Goal: Entertainment & Leisure: Consume media (video, audio)

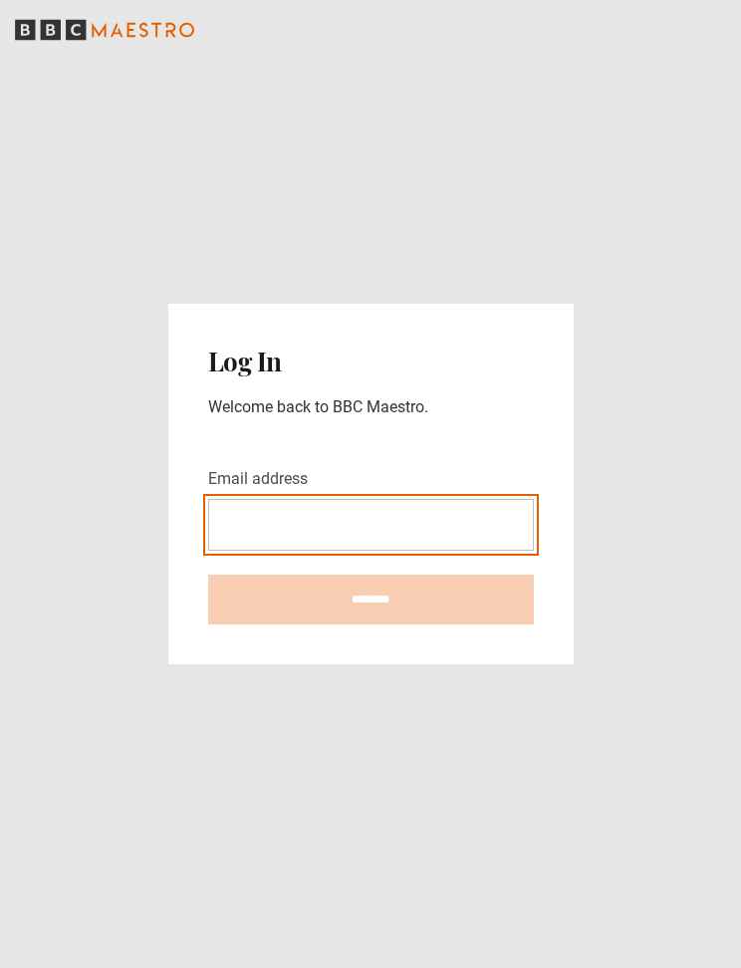
click at [294, 532] on input "Email address" at bounding box center [371, 525] width 326 height 52
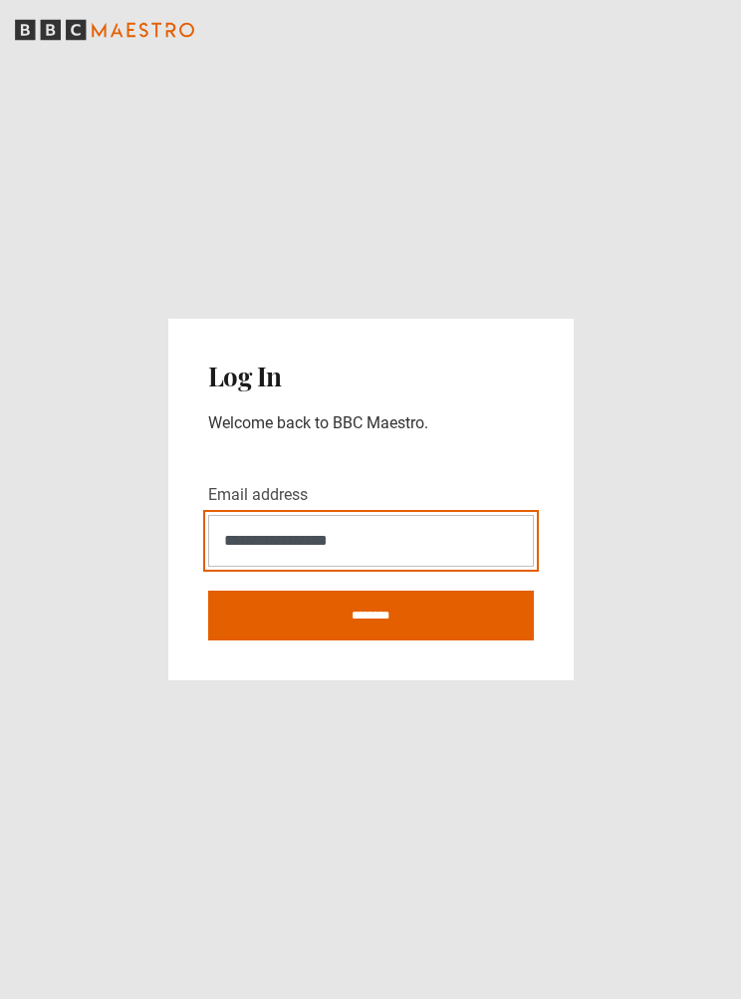
type input "**********"
click at [455, 601] on input "********" at bounding box center [371, 616] width 326 height 50
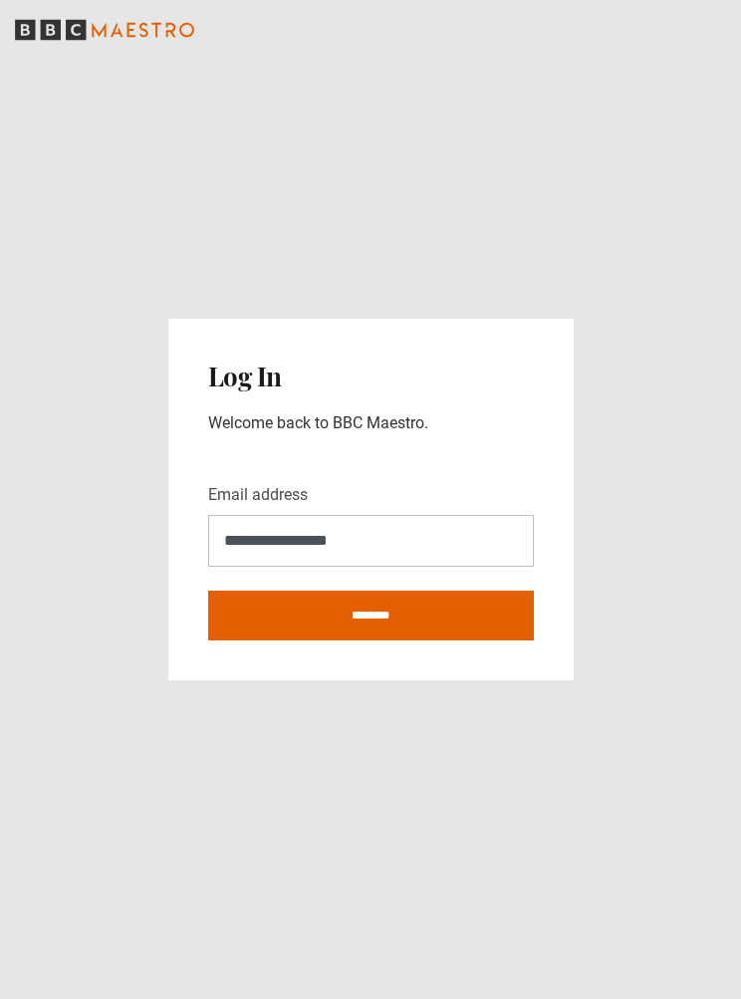
type input "**********"
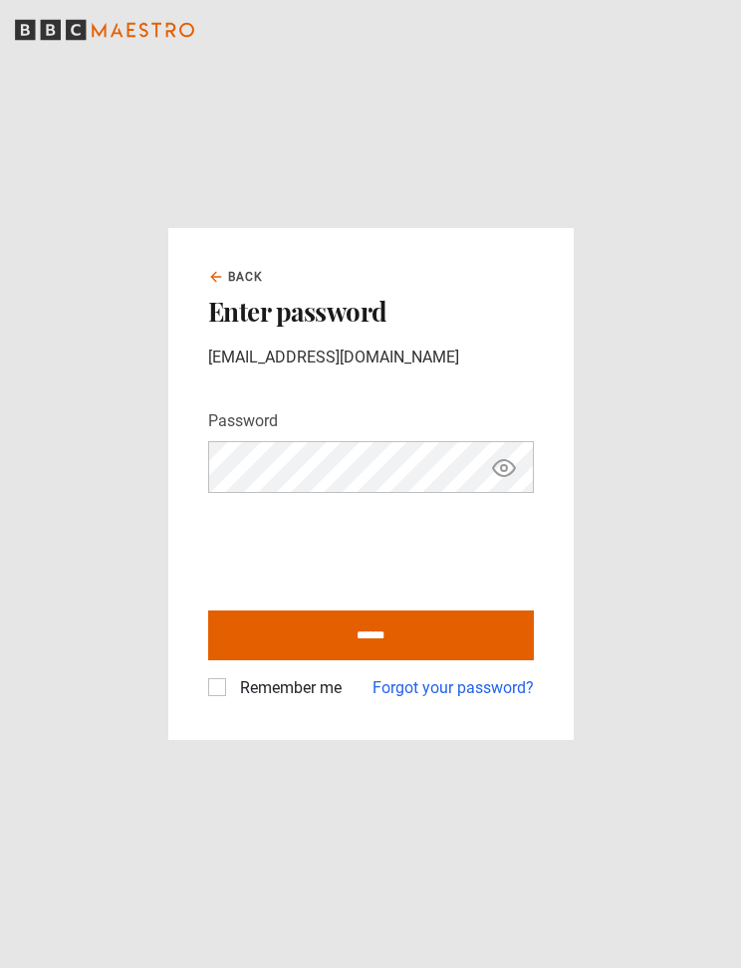
click at [425, 636] on input "******" at bounding box center [371, 636] width 326 height 50
type input "**********"
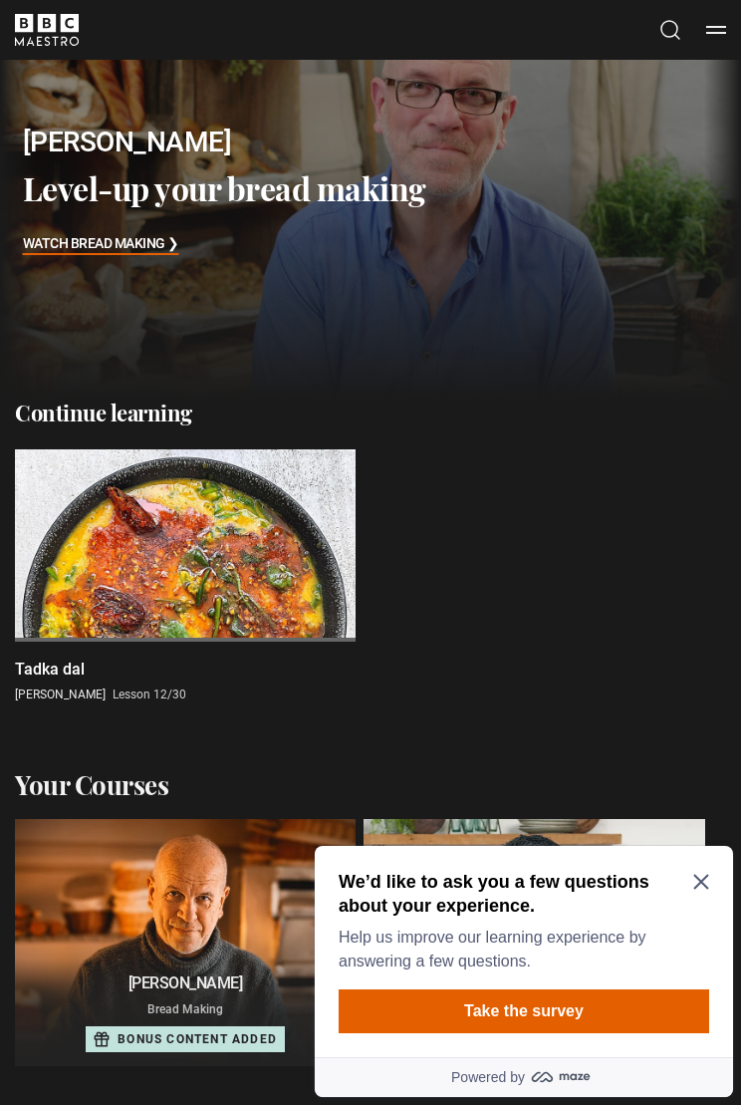
scroll to position [84, 0]
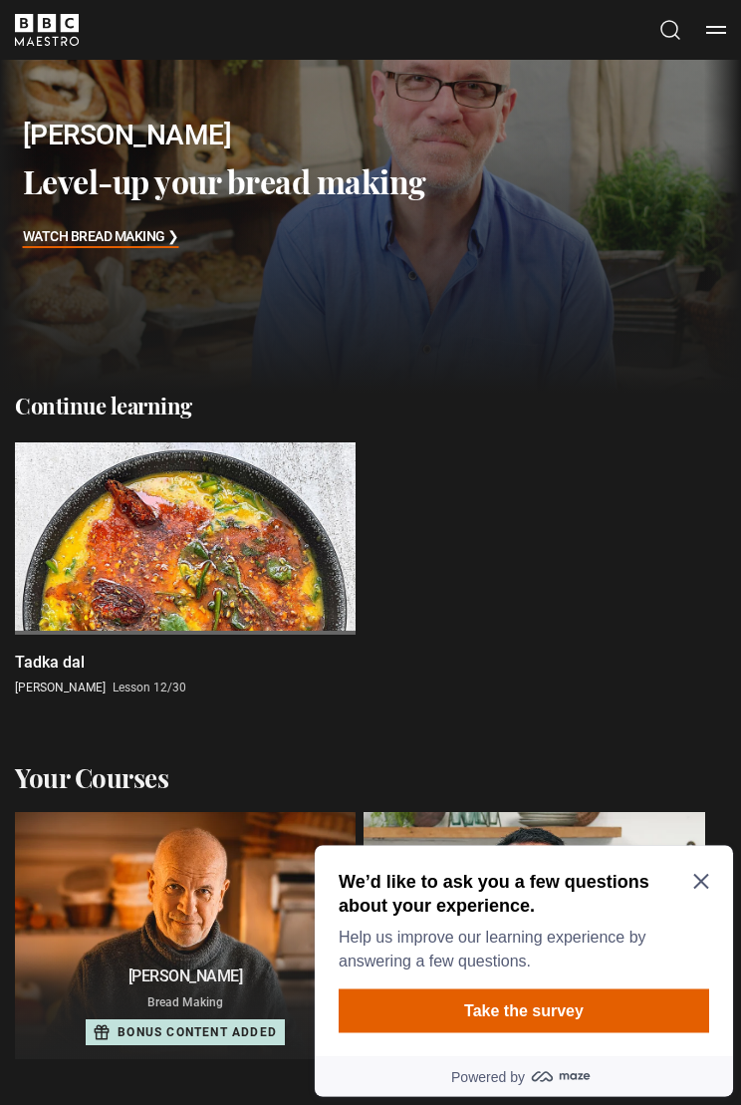
click at [696, 880] on icon "Close Maze Prompt" at bounding box center [701, 881] width 16 height 16
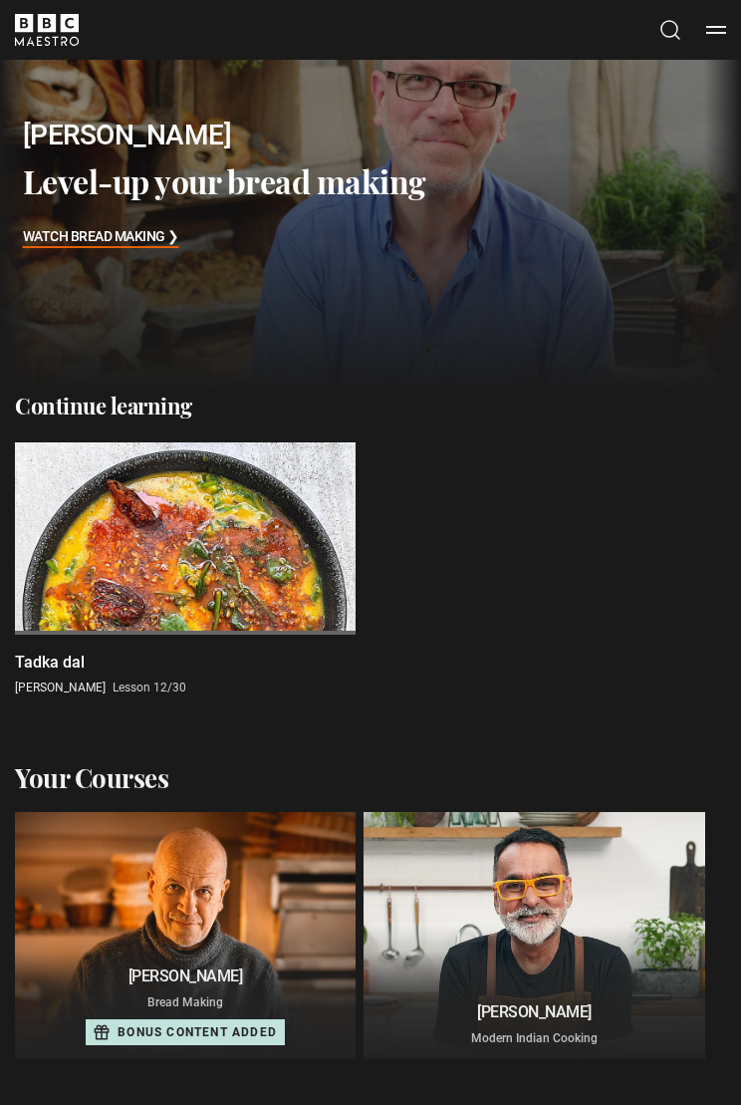
click at [206, 569] on div at bounding box center [185, 538] width 341 height 192
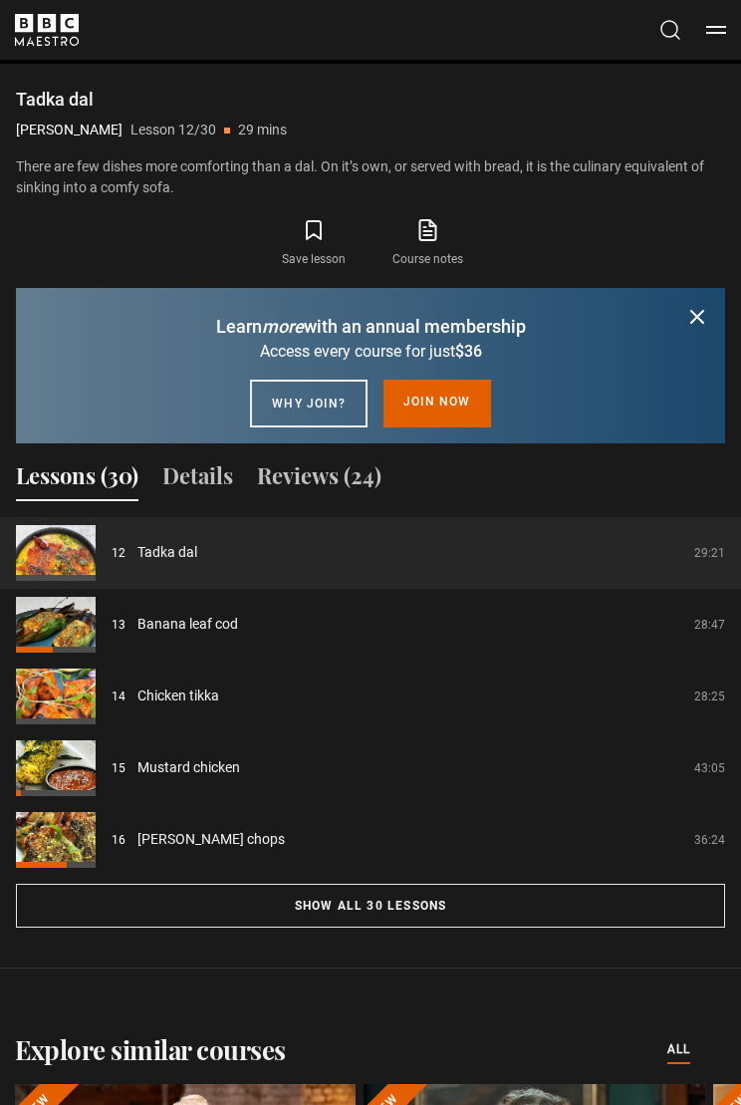
scroll to position [1619, 0]
click at [404, 896] on button "Show all 30 lessons" at bounding box center [370, 904] width 709 height 44
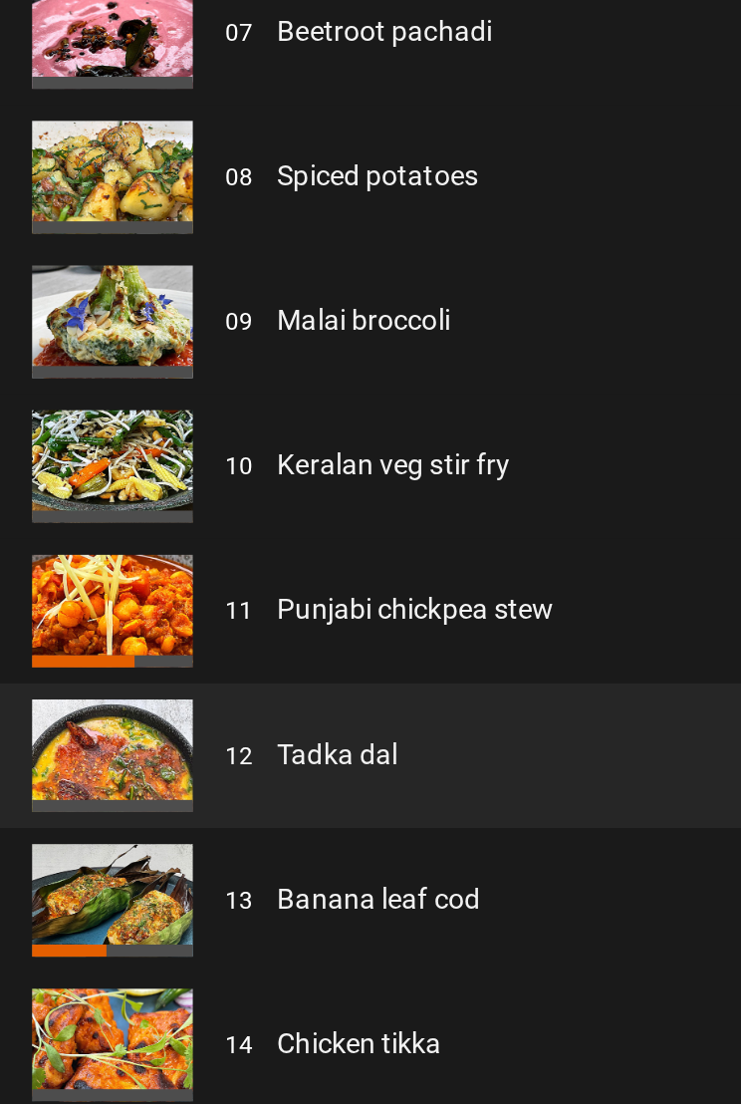
scroll to position [2099, 0]
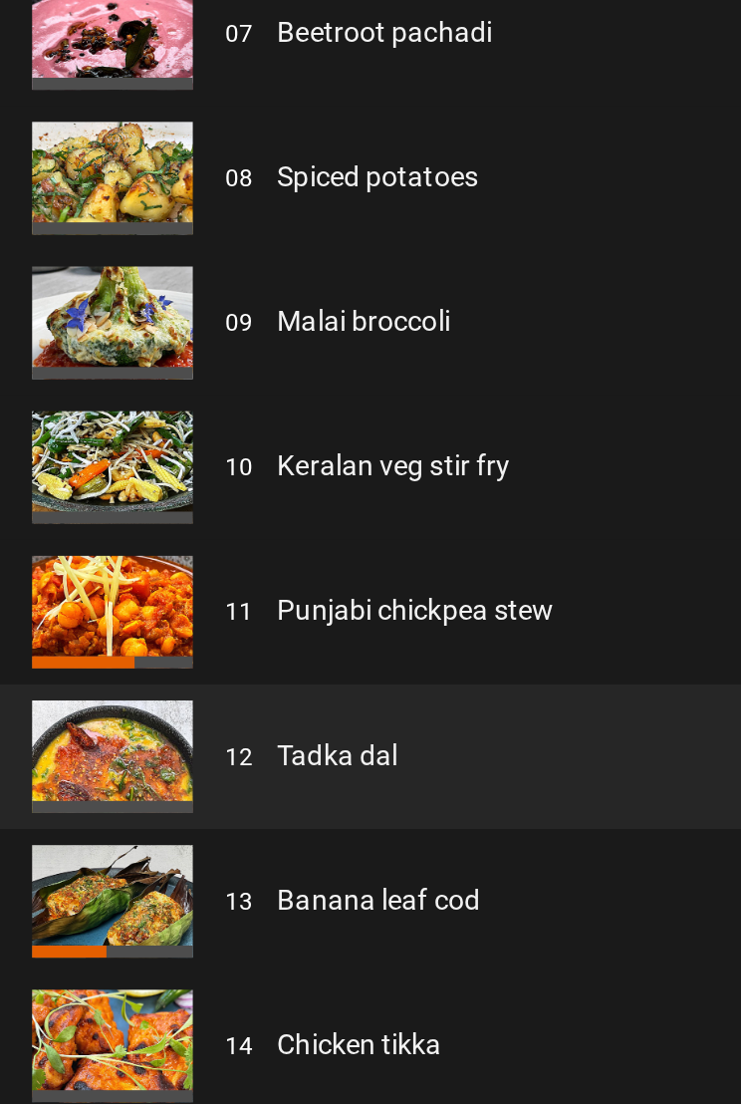
click at [167, 850] on link "Punjabi chickpea stew" at bounding box center [205, 860] width 137 height 21
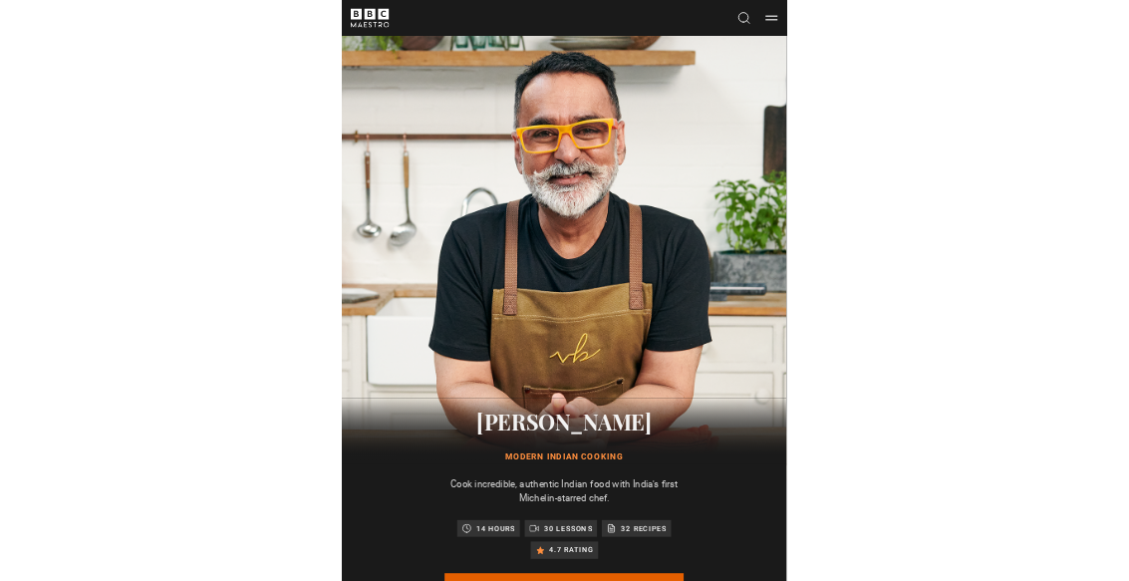
scroll to position [1107, 0]
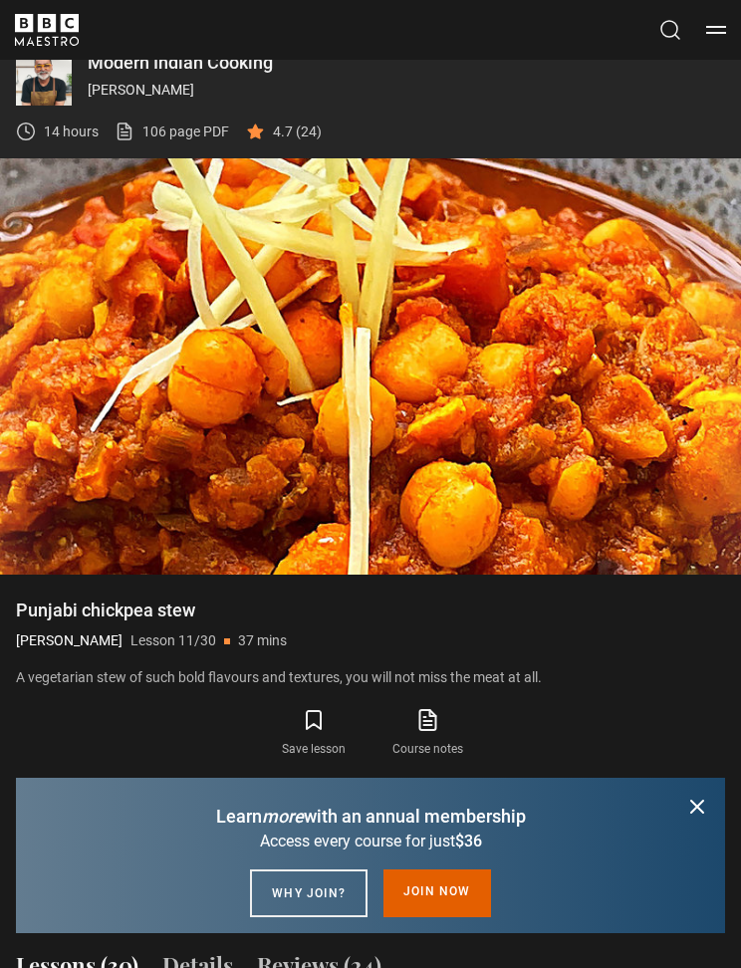
click at [444, 465] on div "10s Skip Back 10 seconds Pause 10s Skip Forward 10 seconds Loaded : 64.15% Paus…" at bounding box center [370, 520] width 741 height 111
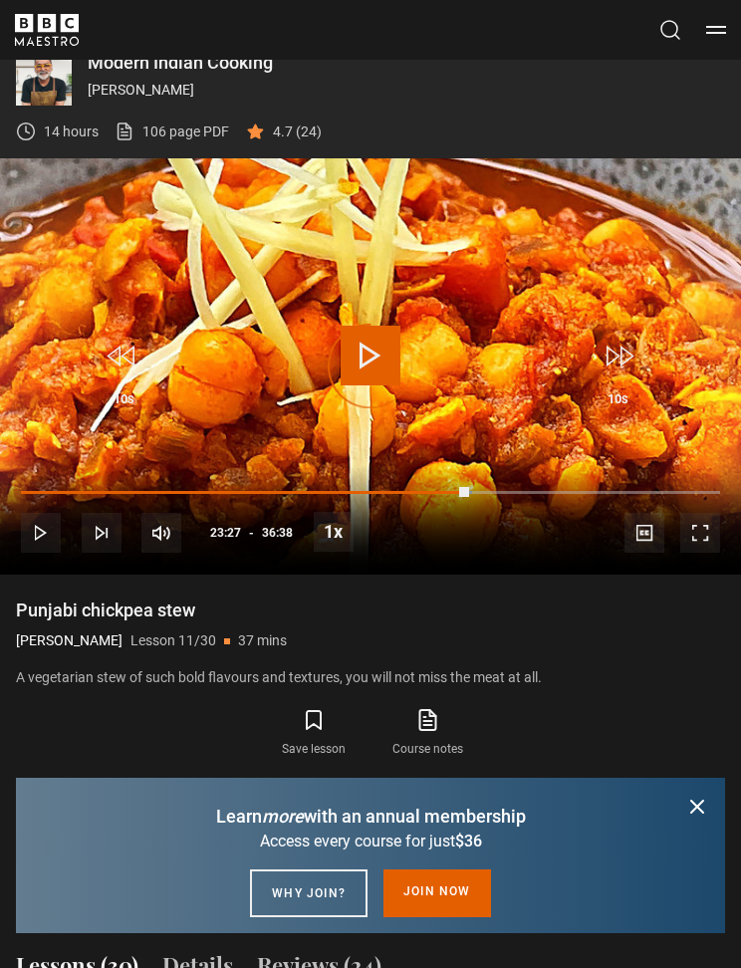
click at [50, 492] on div "Progress Bar" at bounding box center [245, 493] width 448 height 4
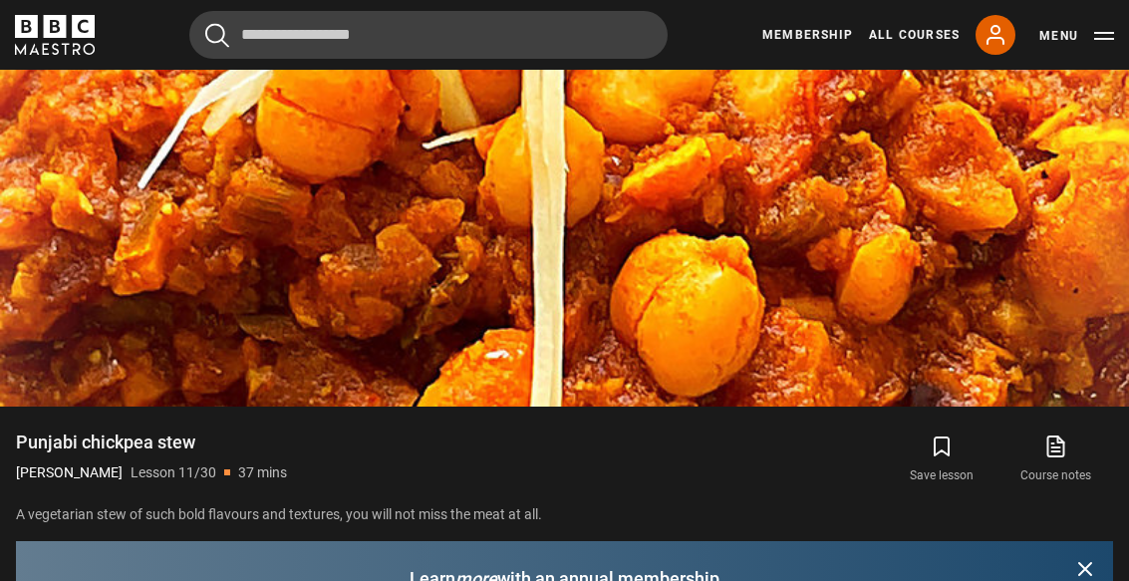
click at [740, 349] on span "Video Player" at bounding box center [1088, 365] width 40 height 40
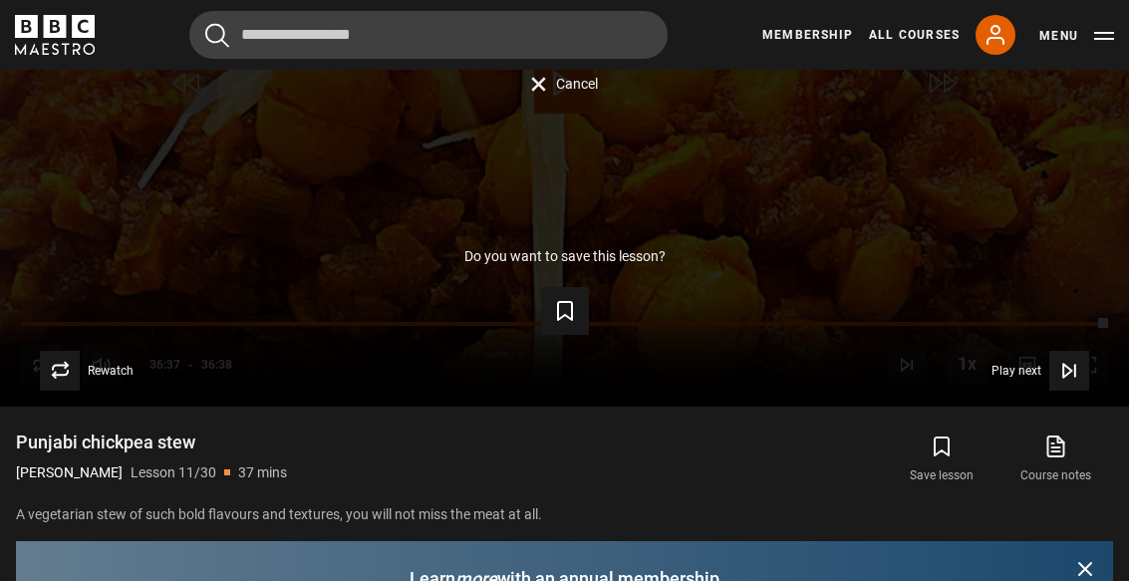
click at [436, 208] on div "Lesson Completed Up next Tadka dal 3 Cancel Do you want to save this lesson? Sa…" at bounding box center [564, 88] width 1129 height 634
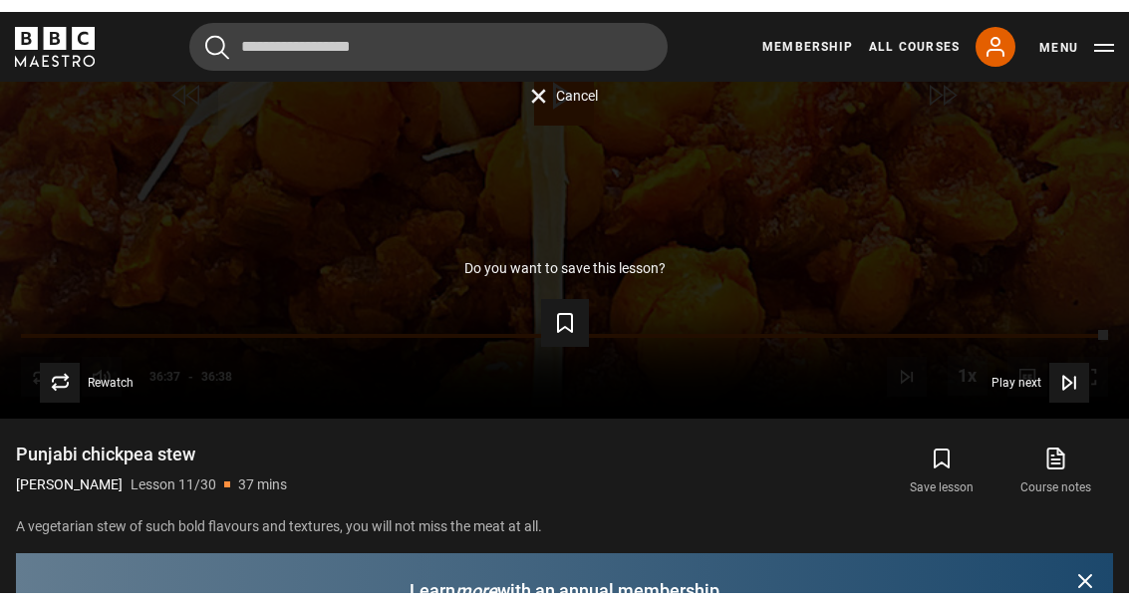
scroll to position [1083, 0]
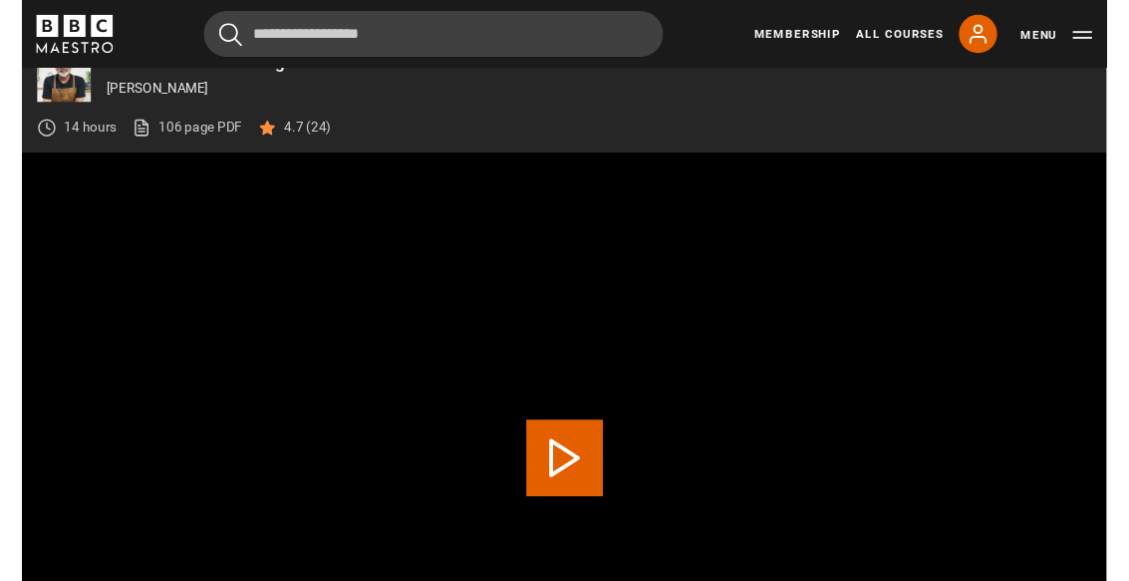
scroll to position [743, 0]
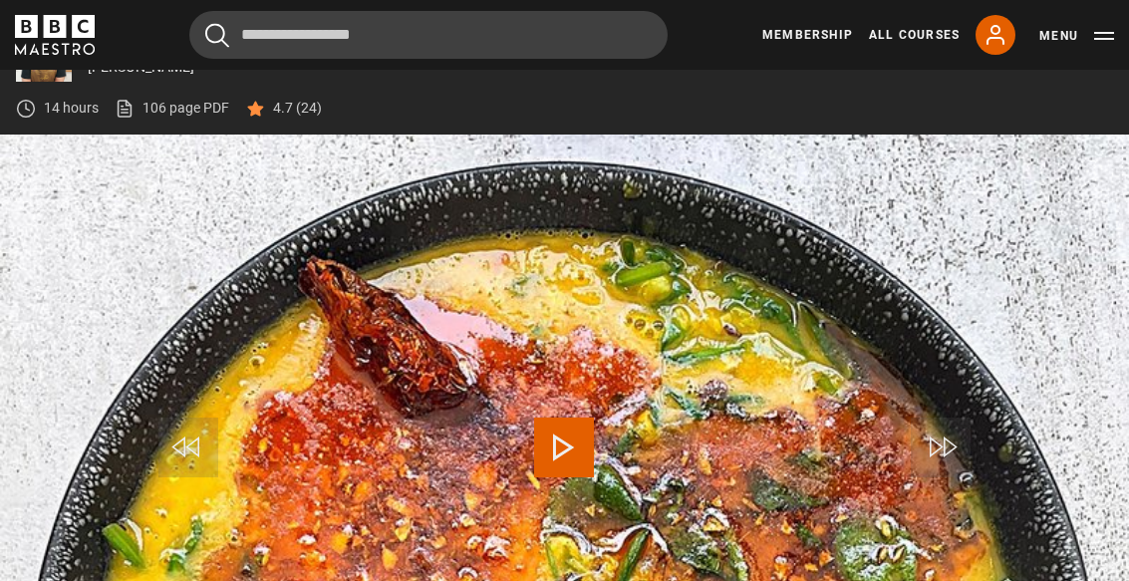
click at [740, 354] on video-js "Video Player is loading. Play Lesson Tadka dal 10s Skip Back 10 seconds Play 10…" at bounding box center [564, 451] width 1129 height 634
click at [740, 387] on video-js "Video Player is loading. Play Lesson Tadka dal 10s Skip Back 10 seconds Pause 1…" at bounding box center [564, 451] width 1129 height 634
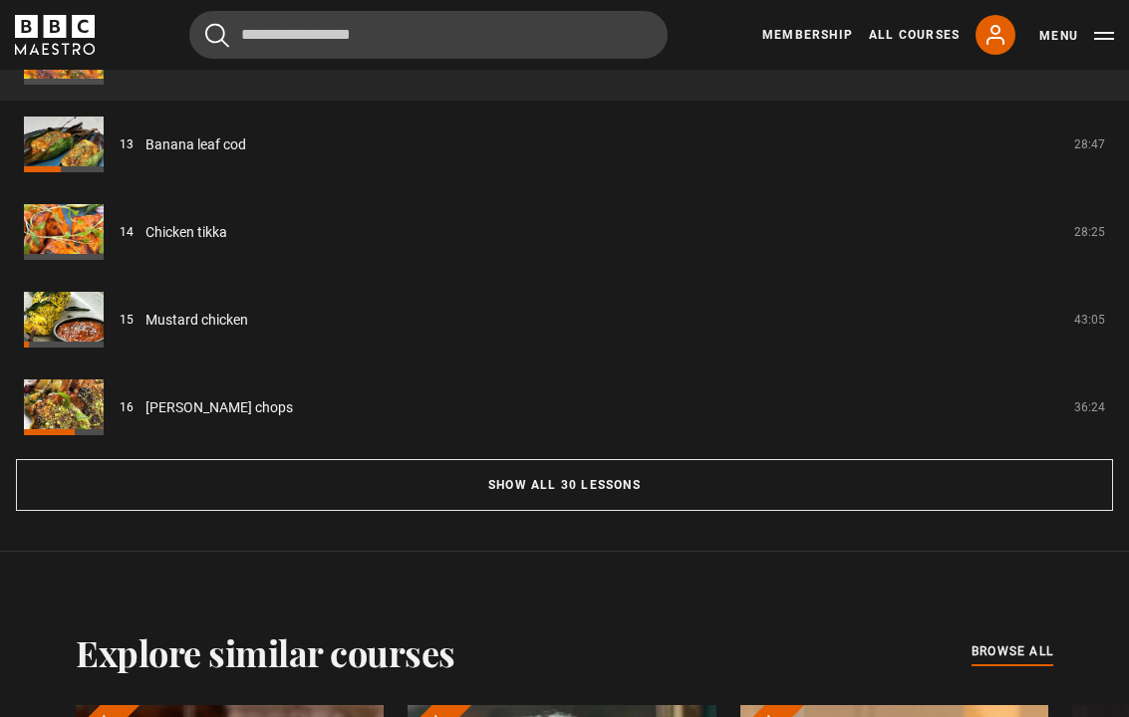
scroll to position [1886, 0]
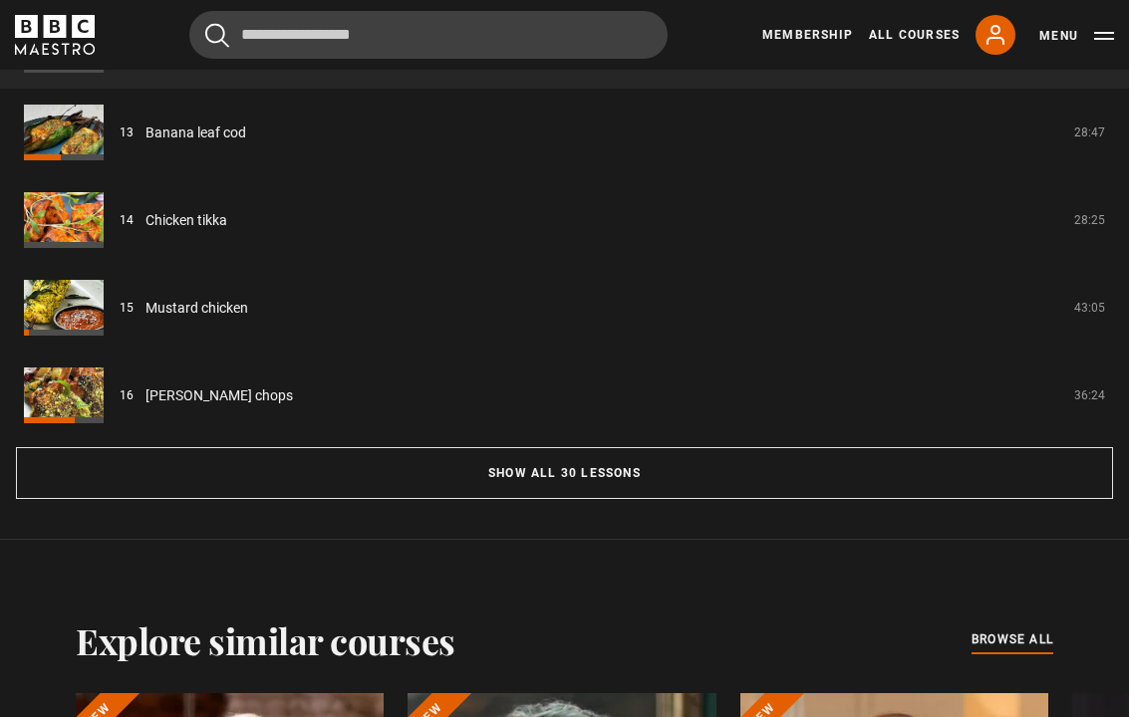
click at [605, 468] on button "Show all 30 lessons" at bounding box center [564, 473] width 1097 height 52
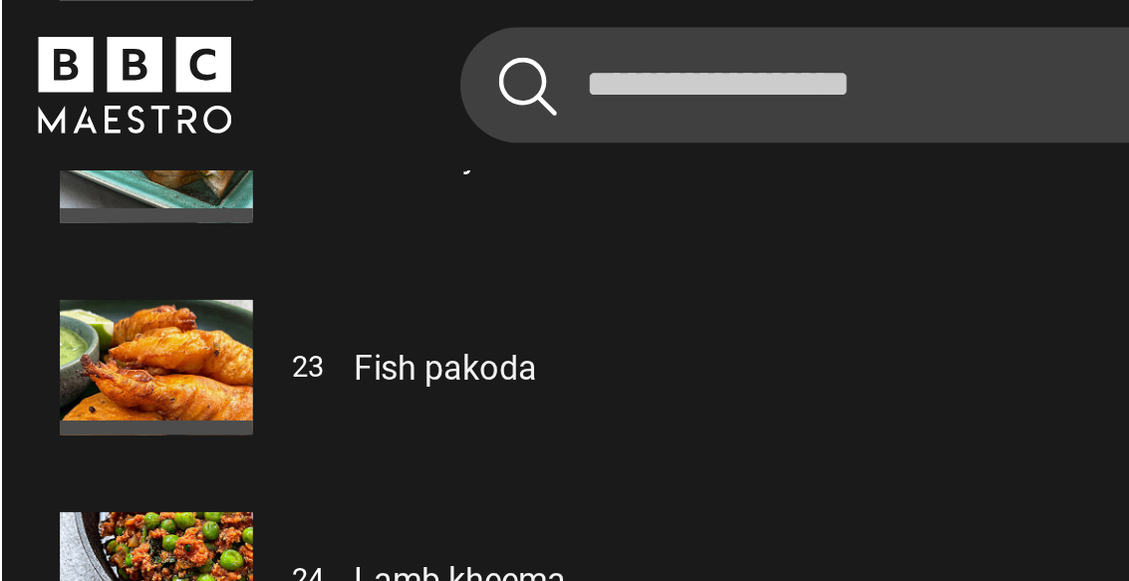
scroll to position [3783, 0]
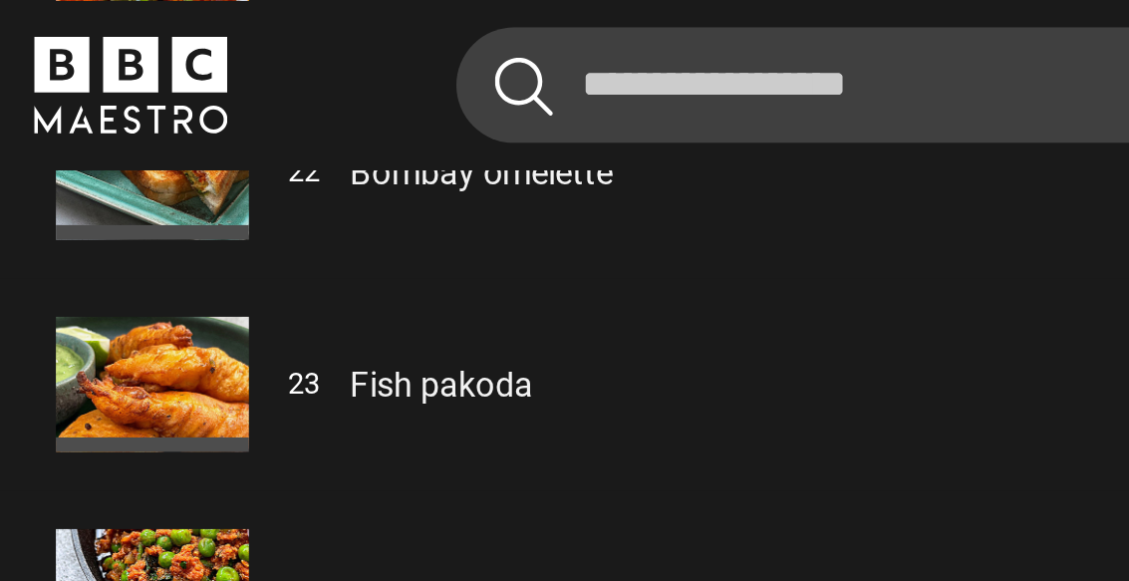
click at [198, 151] on link "Fish pakoda" at bounding box center [183, 158] width 76 height 21
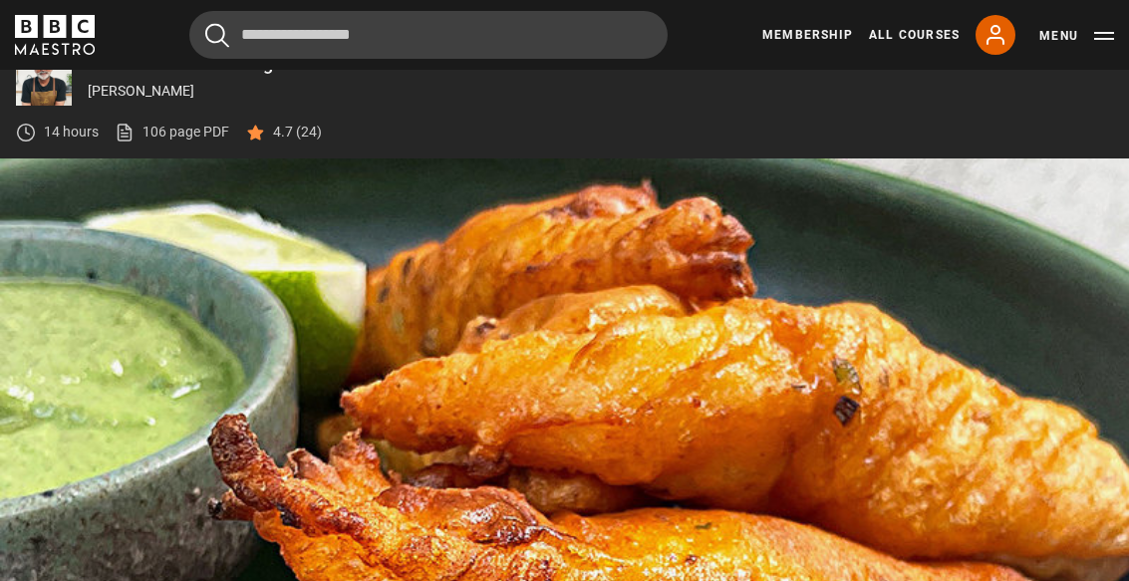
scroll to position [876, 0]
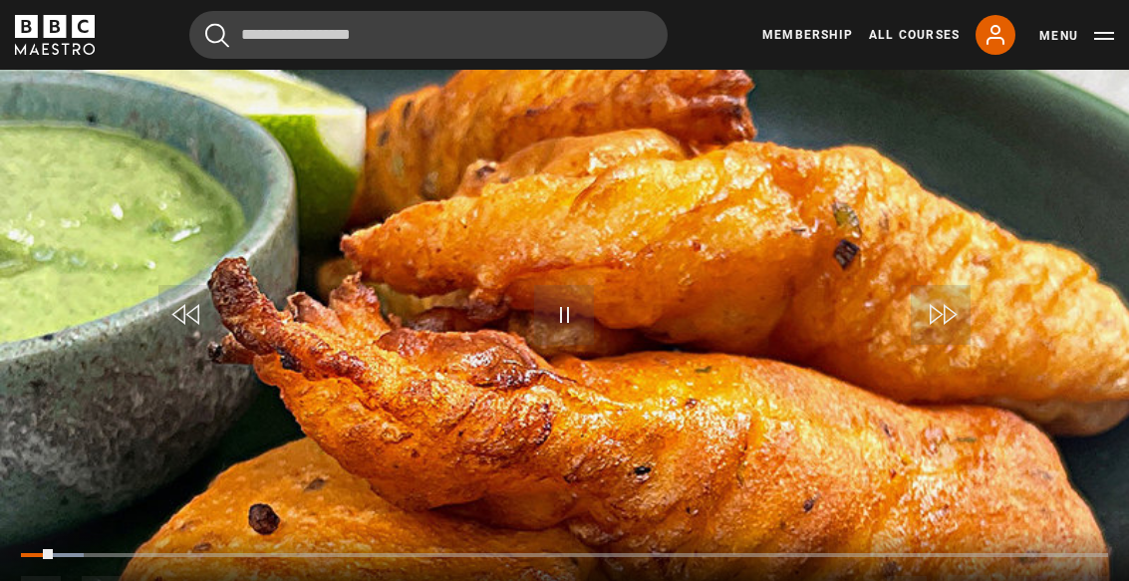
click at [829, 315] on video-js "Video Player is loading. Play Lesson Fish pakoda 10s Skip Back 10 seconds Pause…" at bounding box center [564, 319] width 1129 height 634
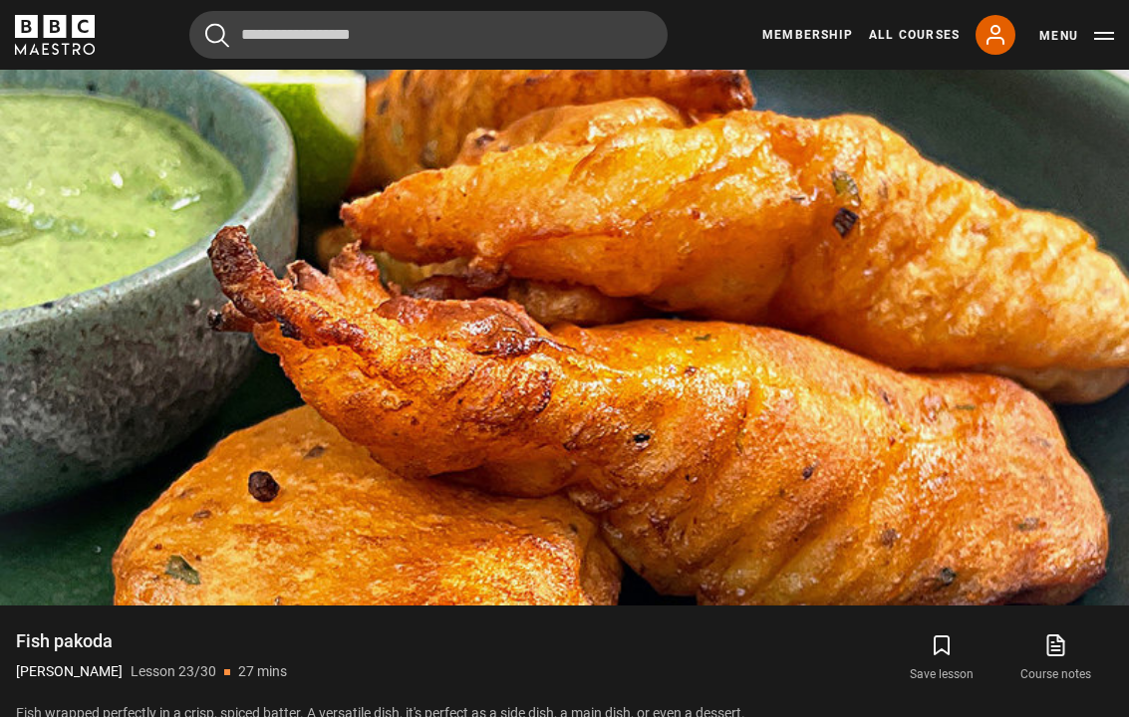
scroll to position [892, 0]
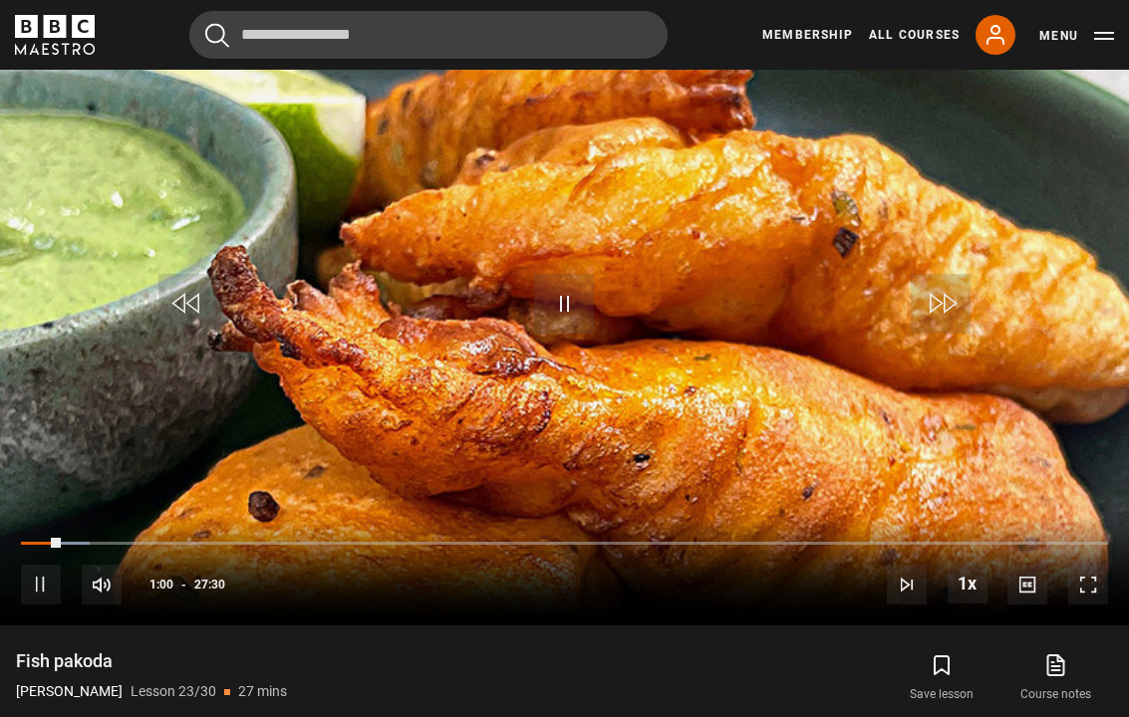
click at [641, 389] on video-js "Video Player is loading. Play Lesson Fish pakoda 10s Skip Back 10 seconds Pause…" at bounding box center [564, 308] width 1129 height 634
